Goal: Task Accomplishment & Management: Manage account settings

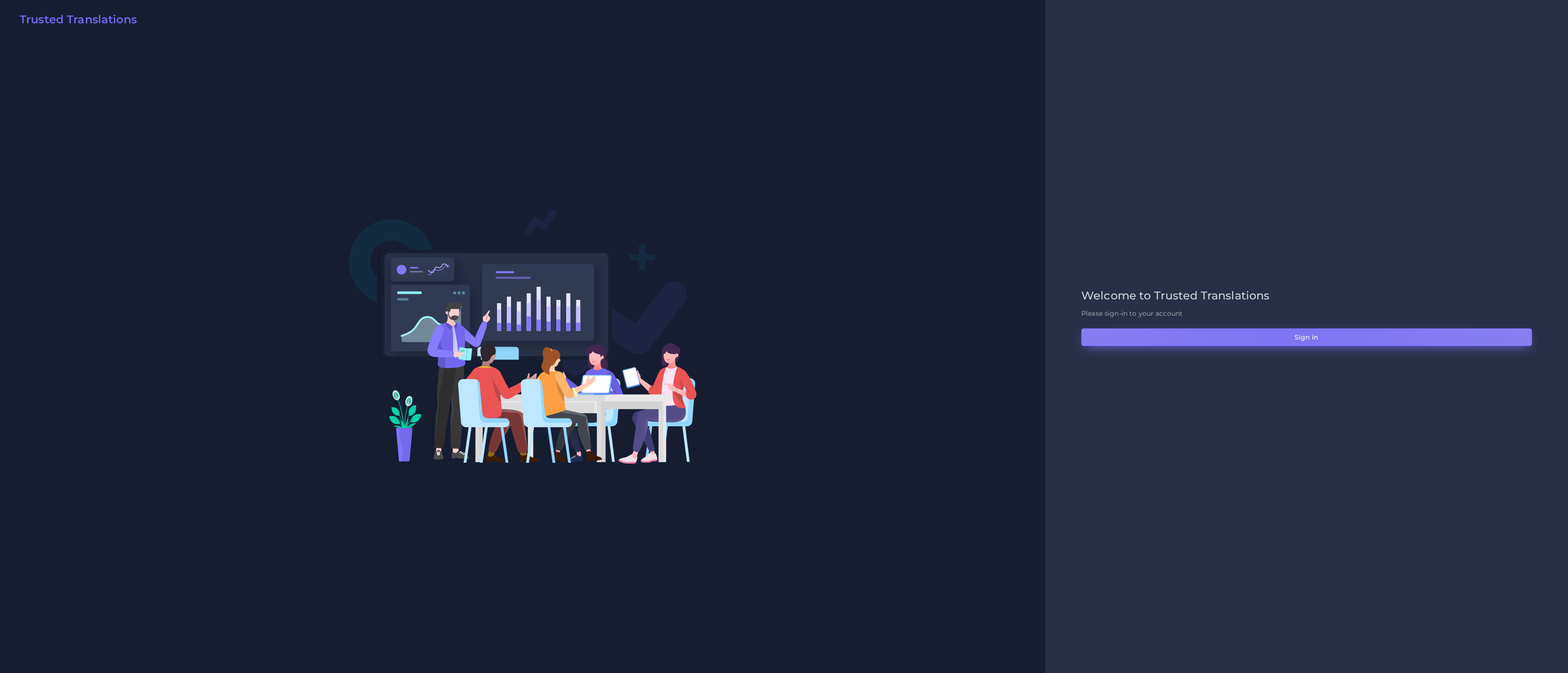
click at [1289, 332] on button "Sign in" at bounding box center [1306, 336] width 451 height 18
